Goal: Task Accomplishment & Management: Manage account settings

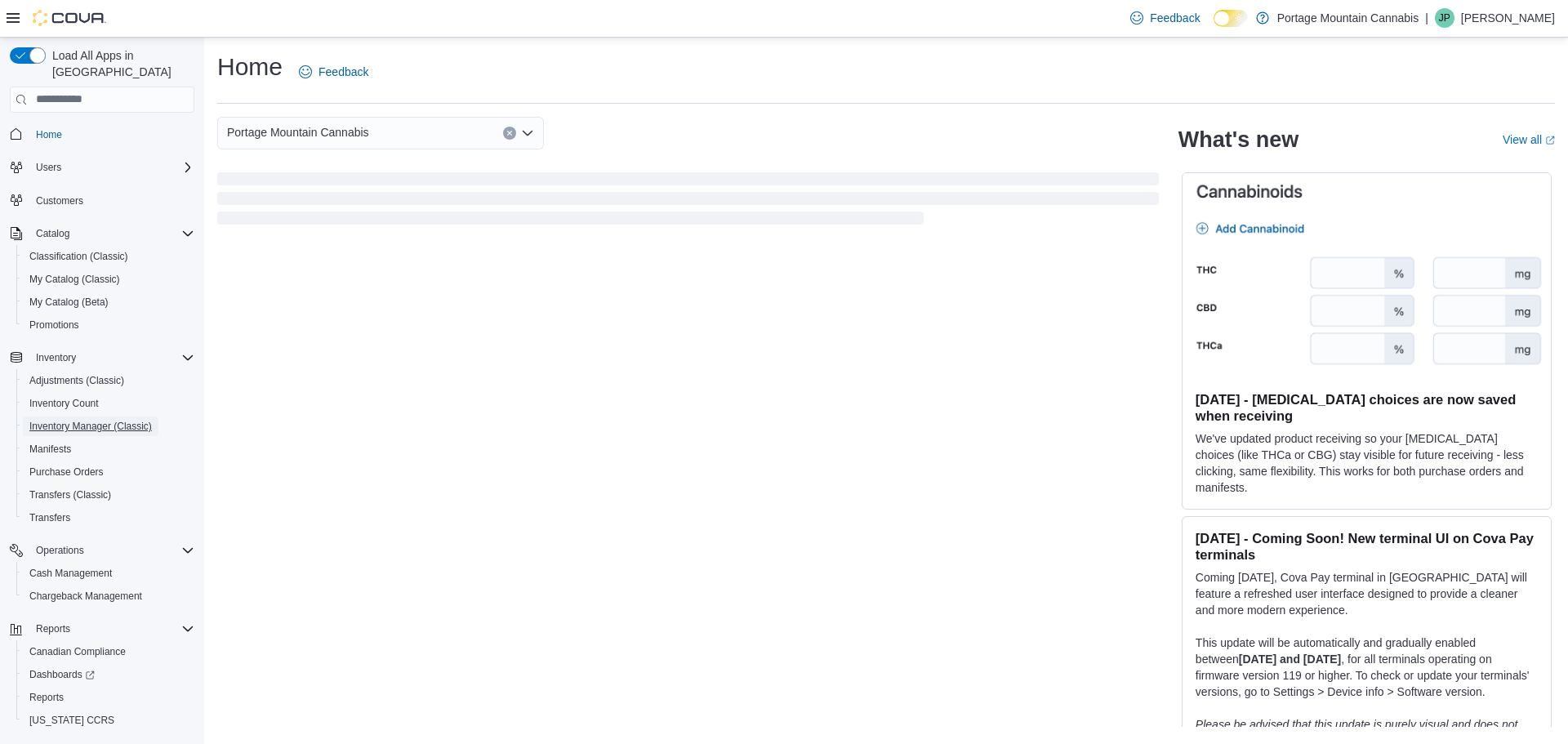
drag, startPoint x: 125, startPoint y: 411, endPoint x: 419, endPoint y: 444, distance: 295.8
click at [125, 420] on span "Inventory Manager (Classic)" at bounding box center [91, 426] width 123 height 13
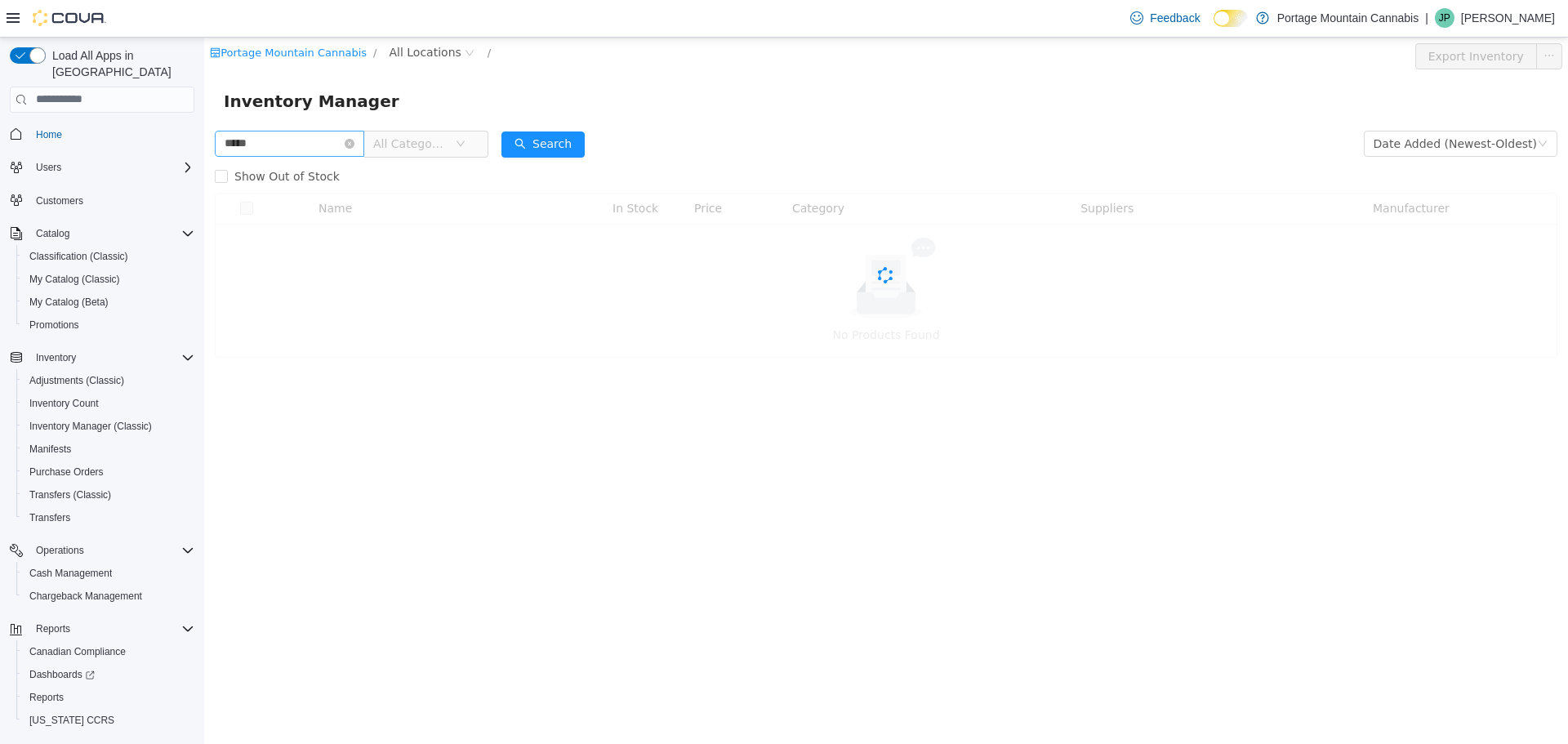
type input "*****"
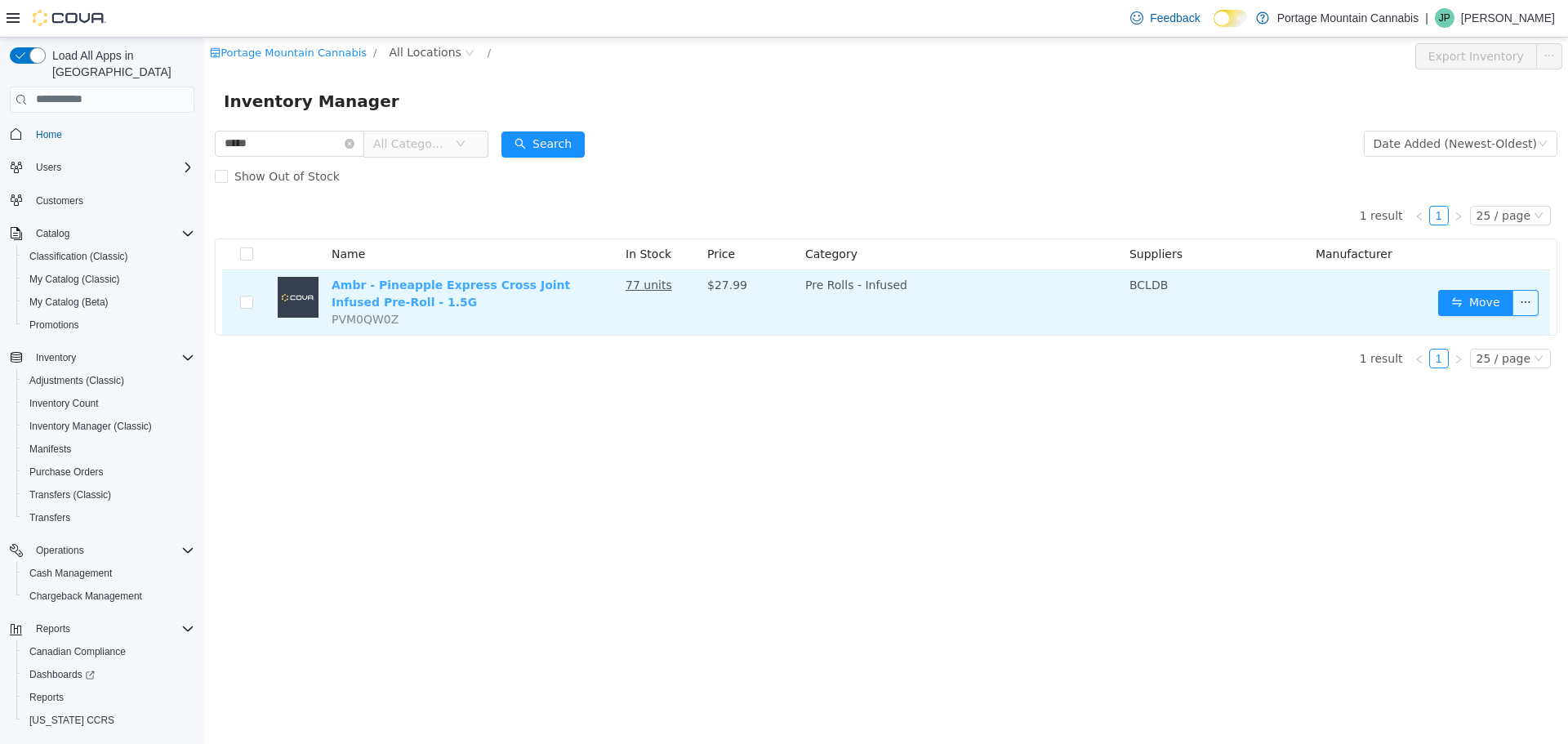
click at [518, 286] on link "Ambr - Pineapple Express Cross Joint Infused Pre-Roll - 1.5G" at bounding box center [451, 292] width 239 height 30
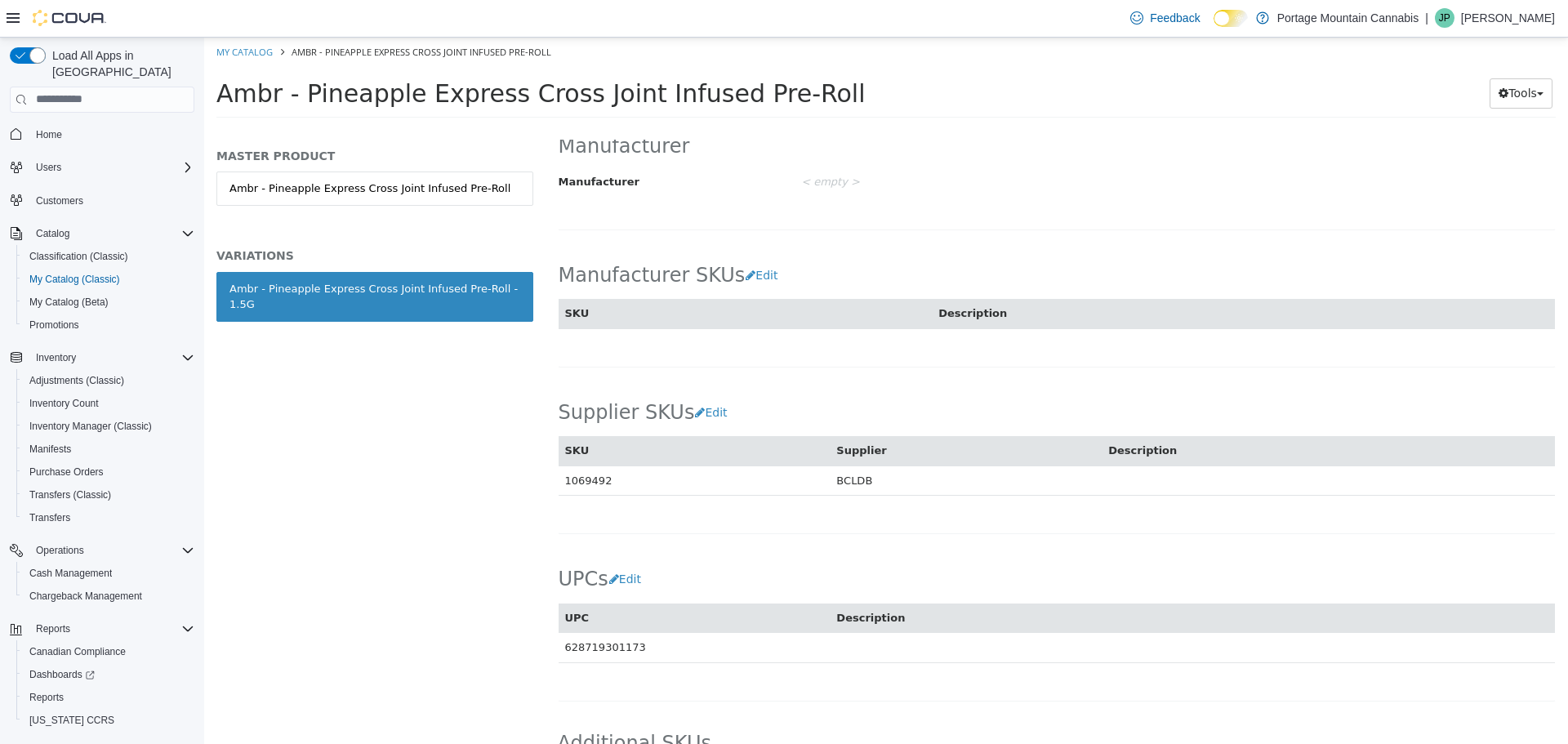
scroll to position [817, 0]
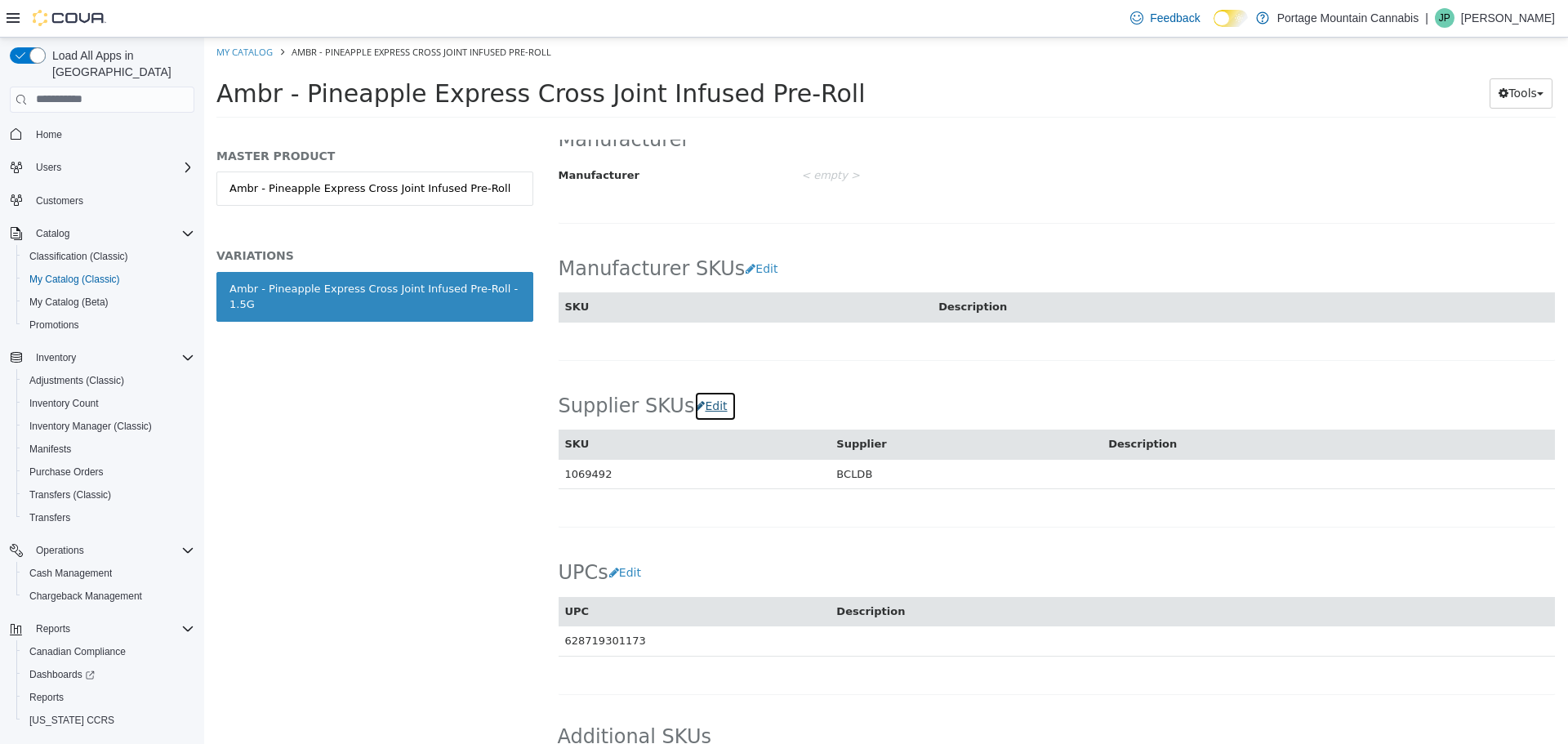
click at [701, 397] on button "Edit" at bounding box center [715, 405] width 42 height 30
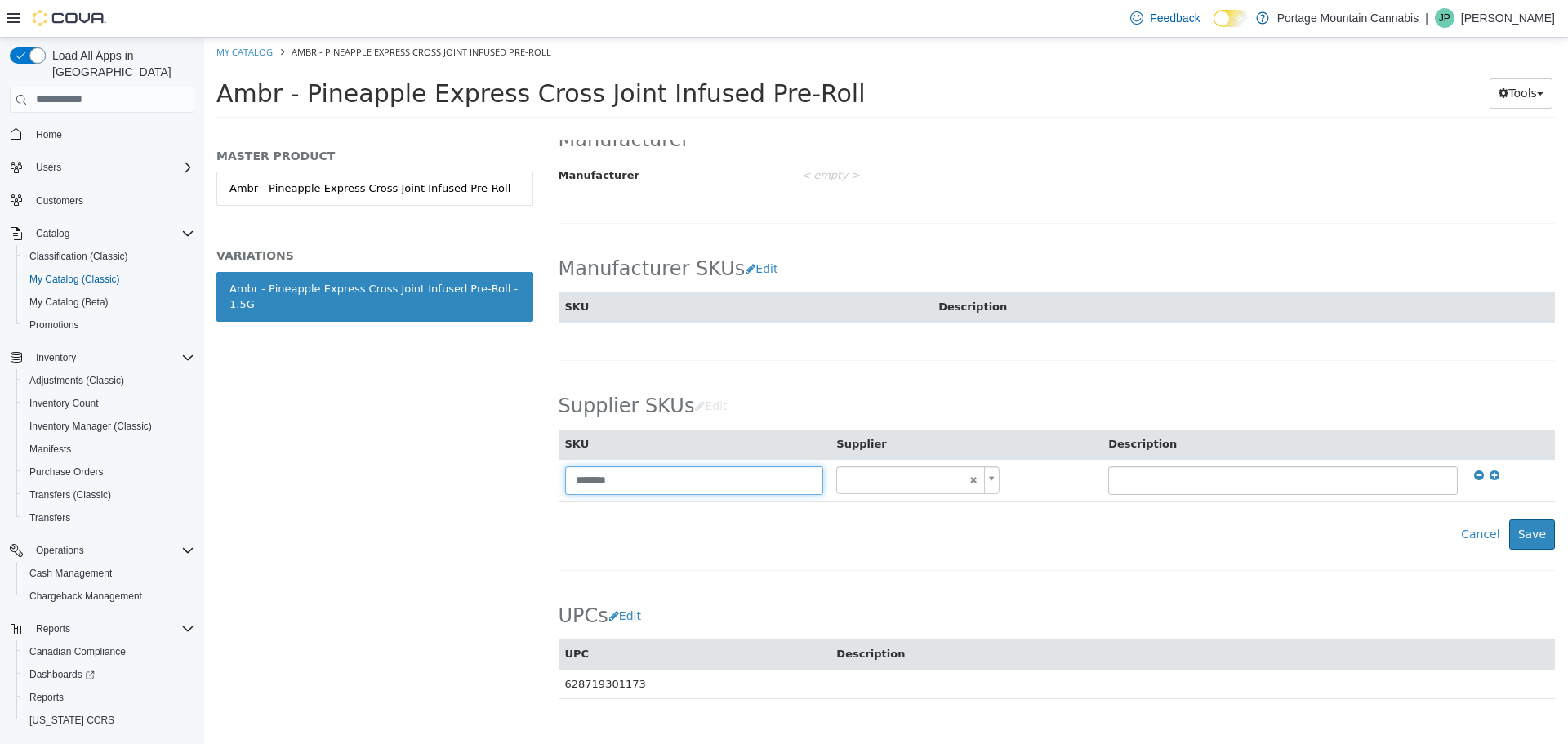
drag, startPoint x: 652, startPoint y: 464, endPoint x: 522, endPoint y: 475, distance: 130.5
click at [522, 128] on div "MASTER PRODUCT Ambr - Pineapple Express Cross Joint Infused Pre-Roll VARIATIONS…" at bounding box center [886, 128] width 1364 height 0
type input "******"
click at [1486, 522] on button "Cancel" at bounding box center [1480, 534] width 56 height 30
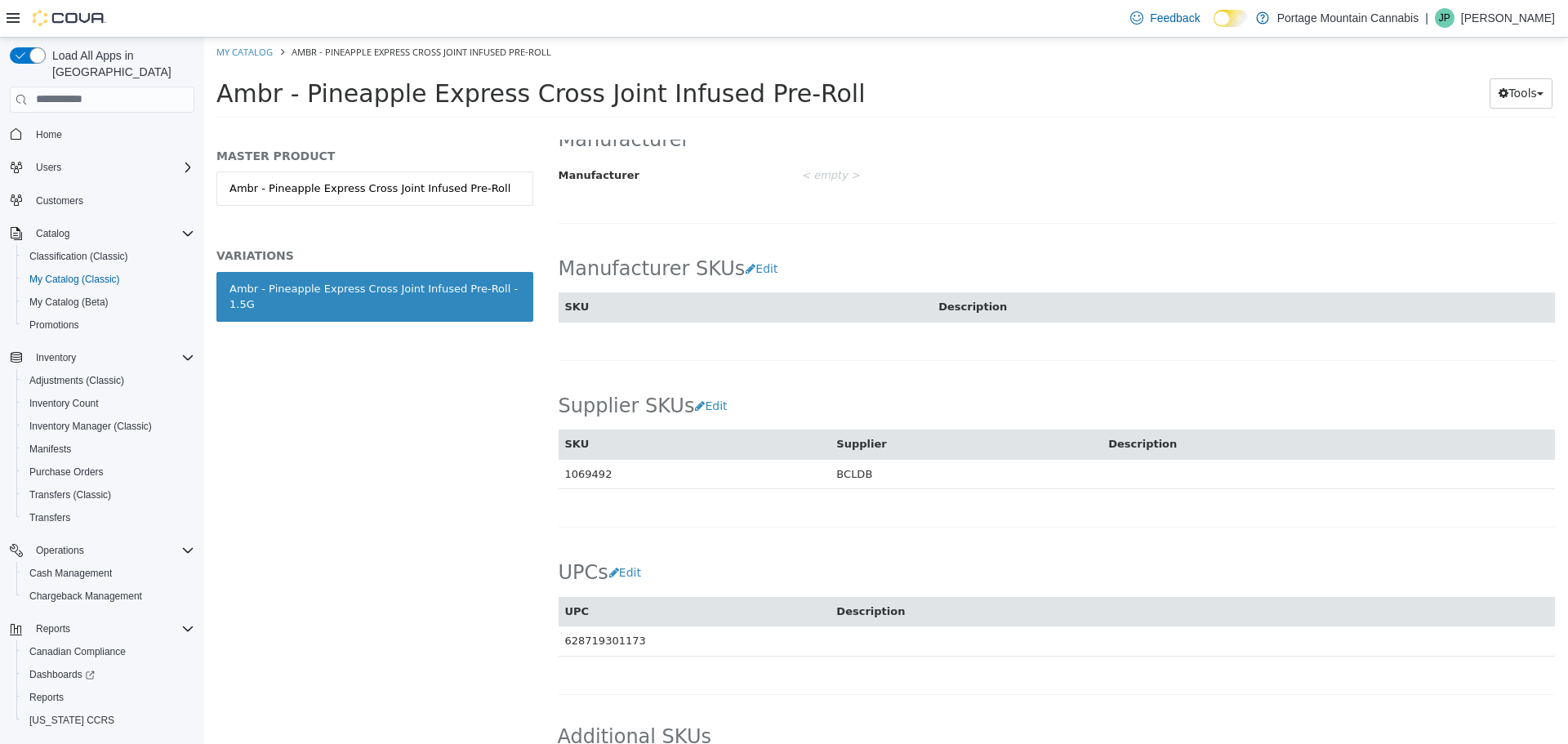
drag, startPoint x: 823, startPoint y: 89, endPoint x: 199, endPoint y: 115, distance: 624.5
click at [205, 115] on html "Saving Bulk Changes... × My Catalog Ambr - Pineapple Express Cross Joint Infuse…" at bounding box center [886, 82] width 1364 height 91
